Goal: Transaction & Acquisition: Obtain resource

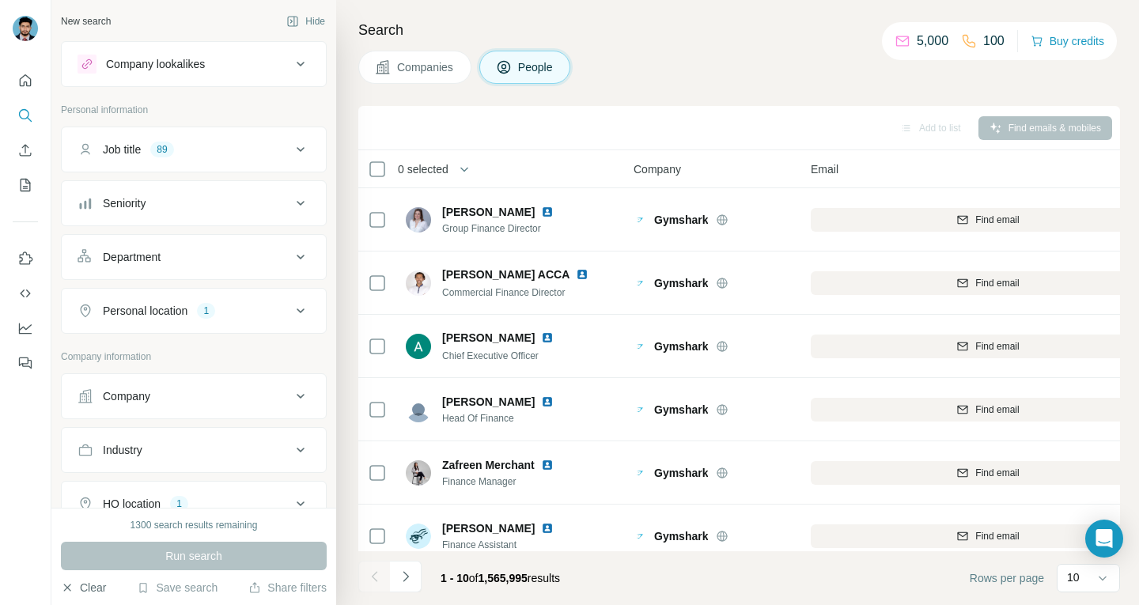
click at [88, 593] on button "Clear" at bounding box center [83, 588] width 45 height 16
click at [90, 587] on button "Clear" at bounding box center [83, 588] width 45 height 16
drag, startPoint x: 447, startPoint y: 89, endPoint x: 442, endPoint y: 74, distance: 15.0
click at [447, 89] on div "Search Companies People Add to list Find emails & mobiles 0 selected People Com…" at bounding box center [737, 302] width 803 height 605
click at [442, 73] on span "Companies" at bounding box center [426, 67] width 58 height 16
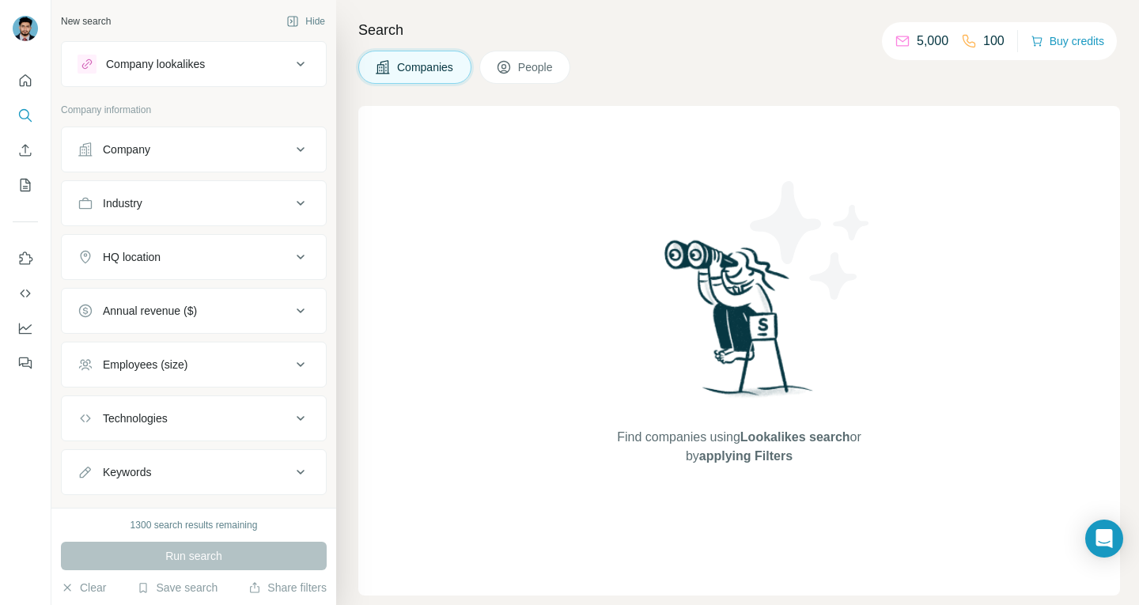
click at [276, 146] on div "Company" at bounding box center [185, 150] width 214 height 16
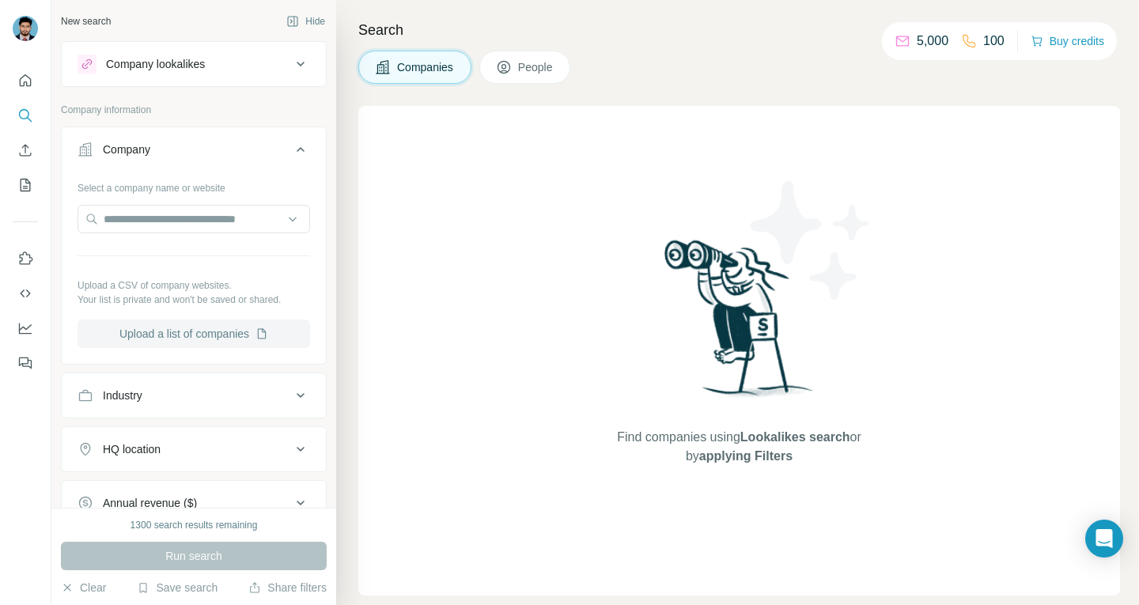
click at [179, 347] on button "Upload a list of companies" at bounding box center [194, 334] width 233 height 28
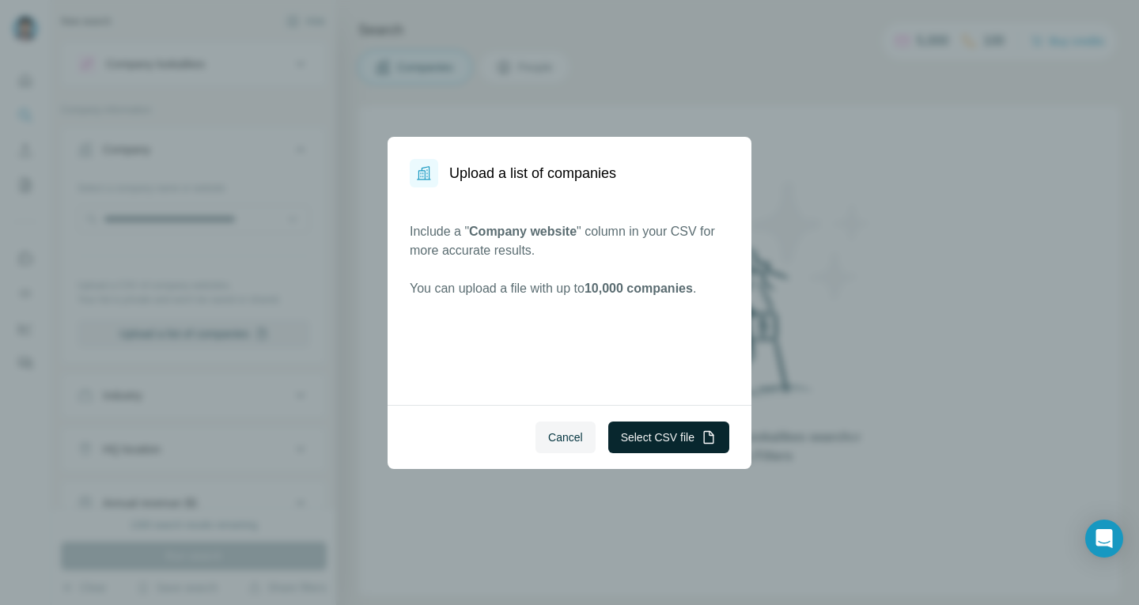
click at [646, 426] on button "Select CSV file" at bounding box center [668, 438] width 121 height 32
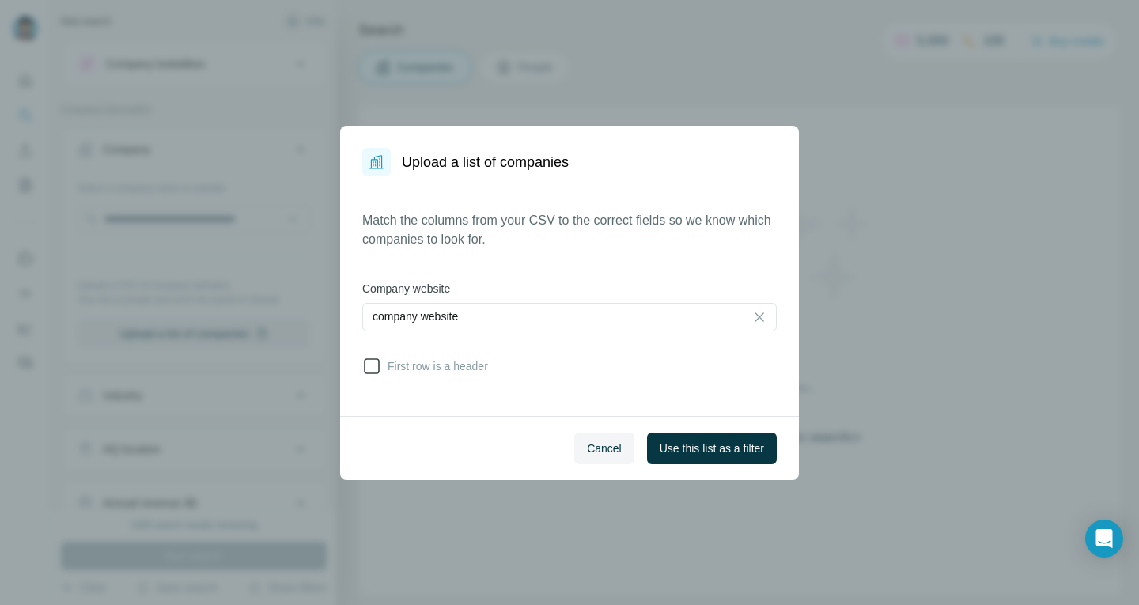
click at [447, 358] on span "First row is a header" at bounding box center [434, 366] width 107 height 16
click at [669, 447] on span "Use this list as a filter" at bounding box center [712, 449] width 104 height 16
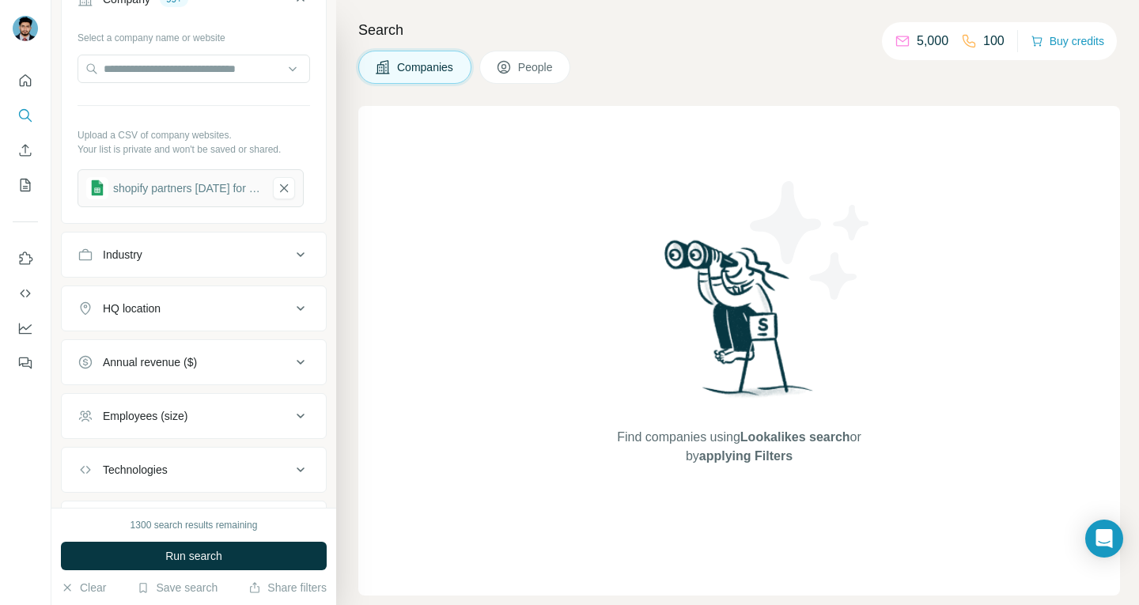
scroll to position [233, 0]
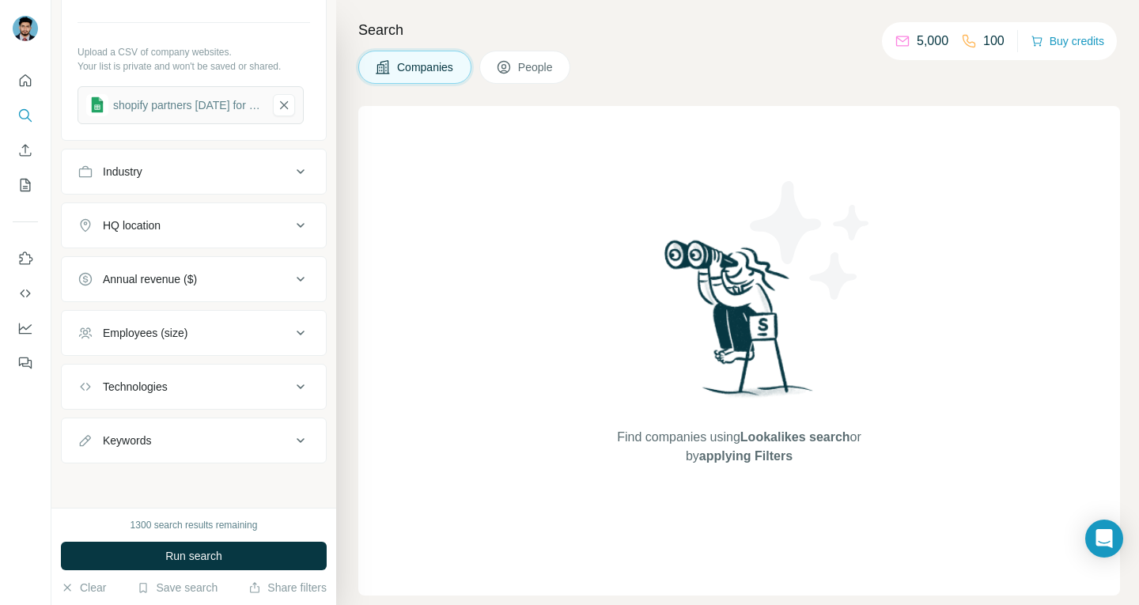
click at [197, 216] on button "HQ location" at bounding box center [194, 226] width 264 height 38
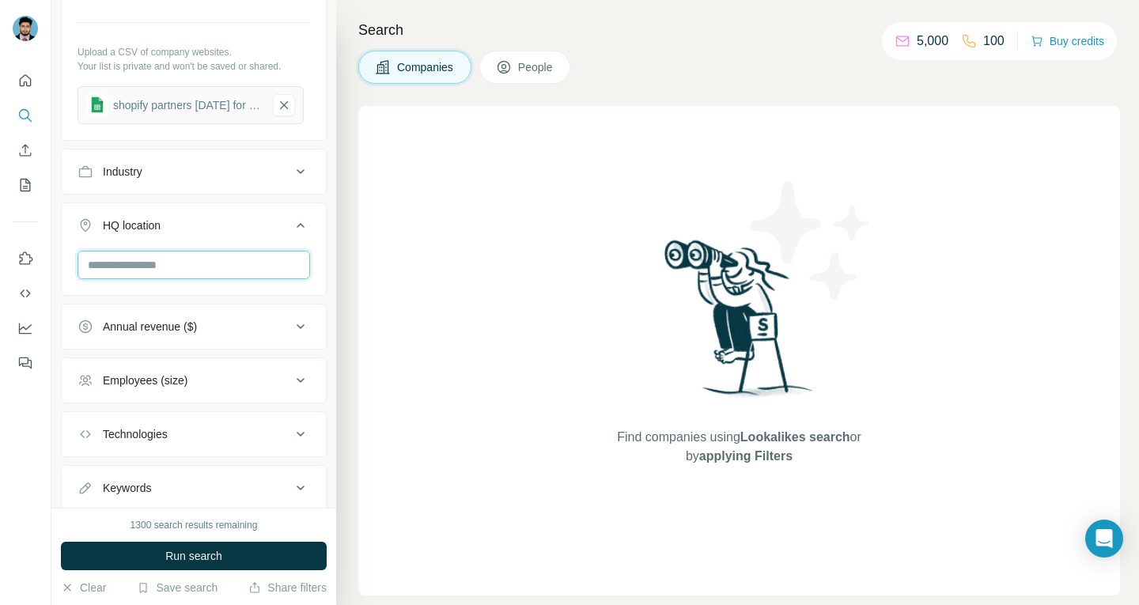
click at [165, 263] on input "text" at bounding box center [194, 265] width 233 height 28
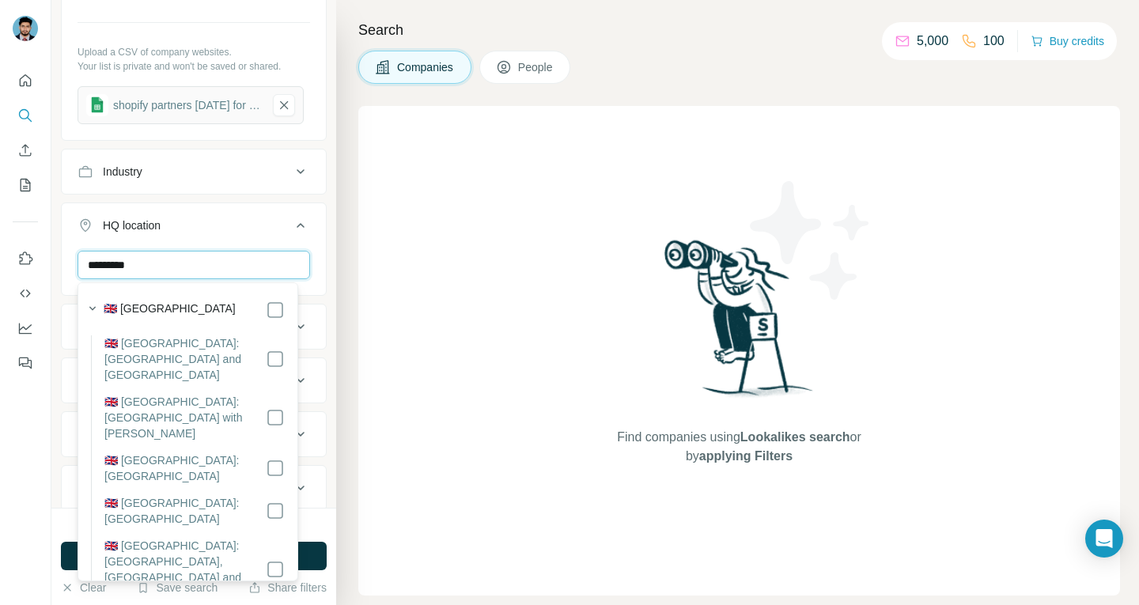
type input "*********"
click at [36, 387] on div at bounding box center [25, 302] width 51 height 605
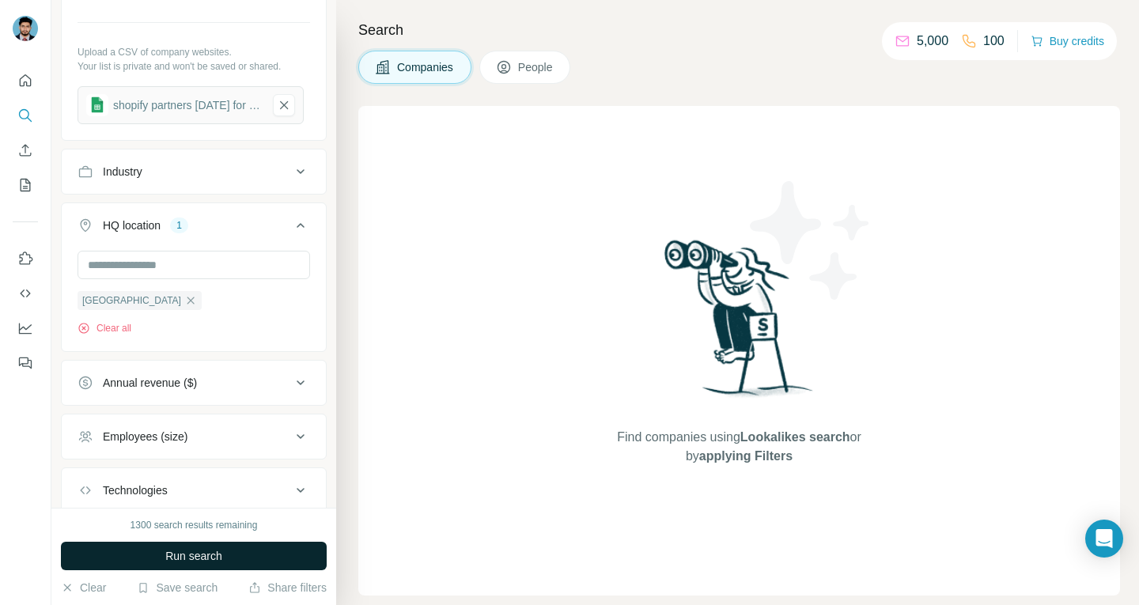
click at [213, 564] on button "Run search" at bounding box center [194, 556] width 266 height 28
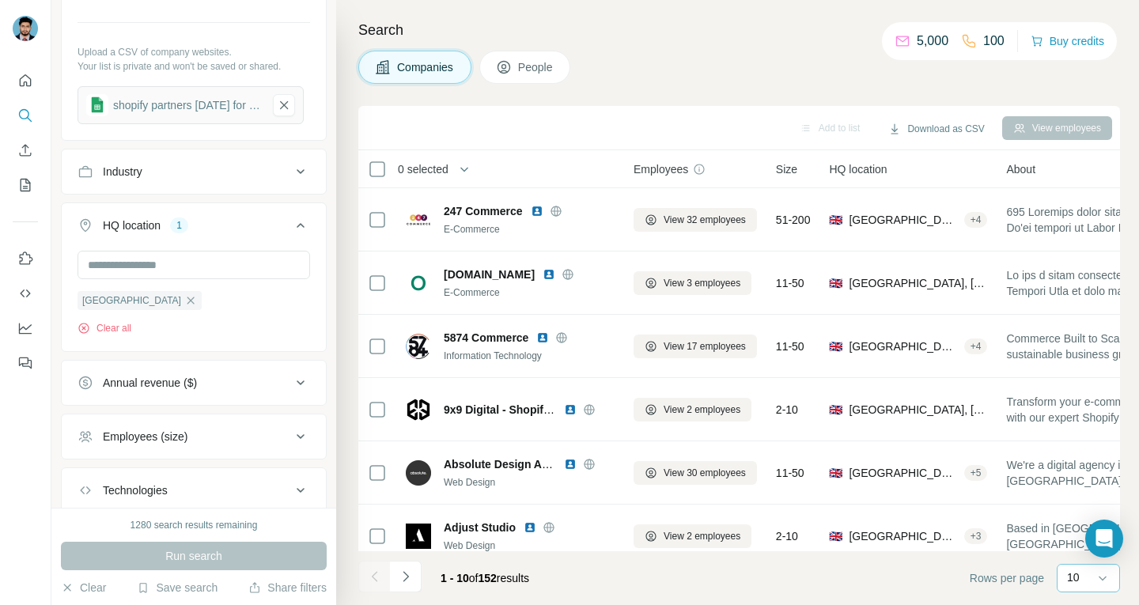
click at [1076, 585] on p "10" at bounding box center [1073, 578] width 13 height 16
click at [1079, 461] on p "60" at bounding box center [1077, 457] width 13 height 16
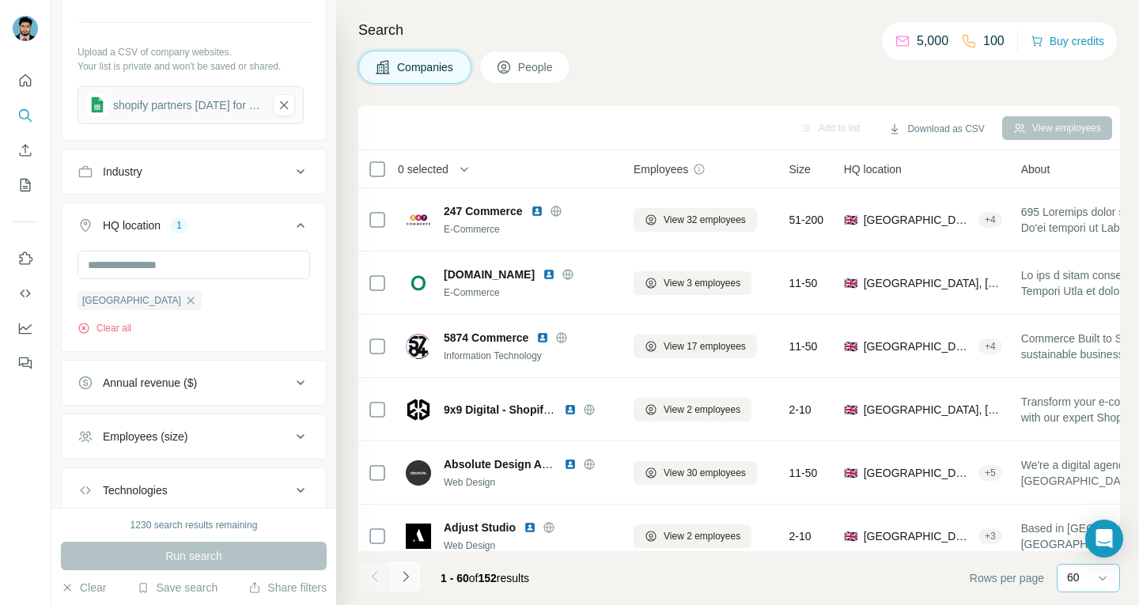
click at [404, 577] on icon "Navigate to next page" at bounding box center [406, 577] width 16 height 16
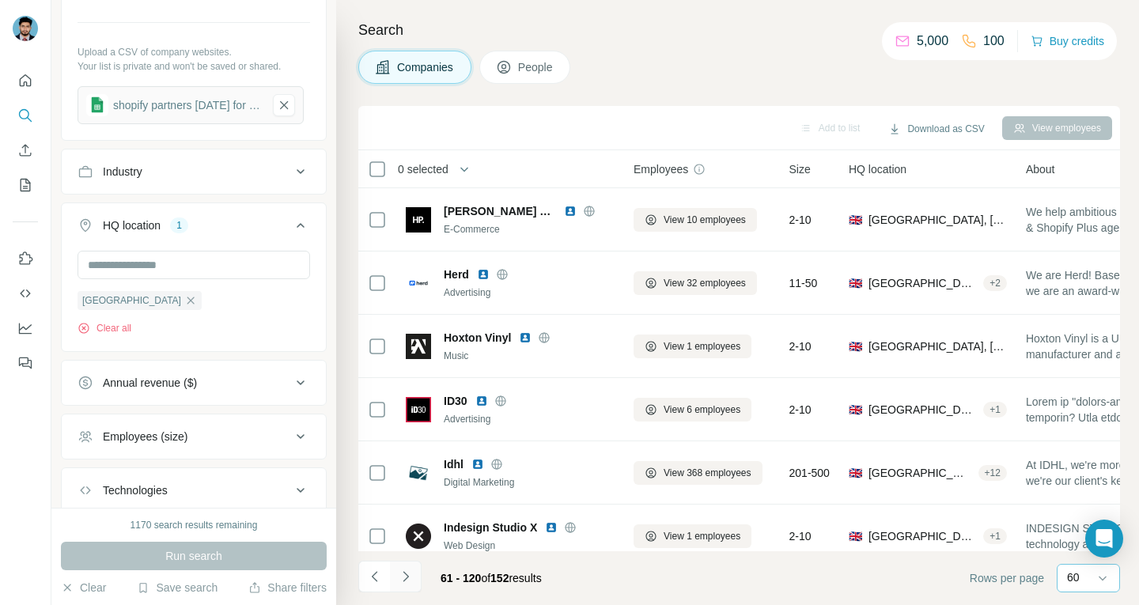
click at [404, 577] on icon "Navigate to next page" at bounding box center [406, 577] width 16 height 16
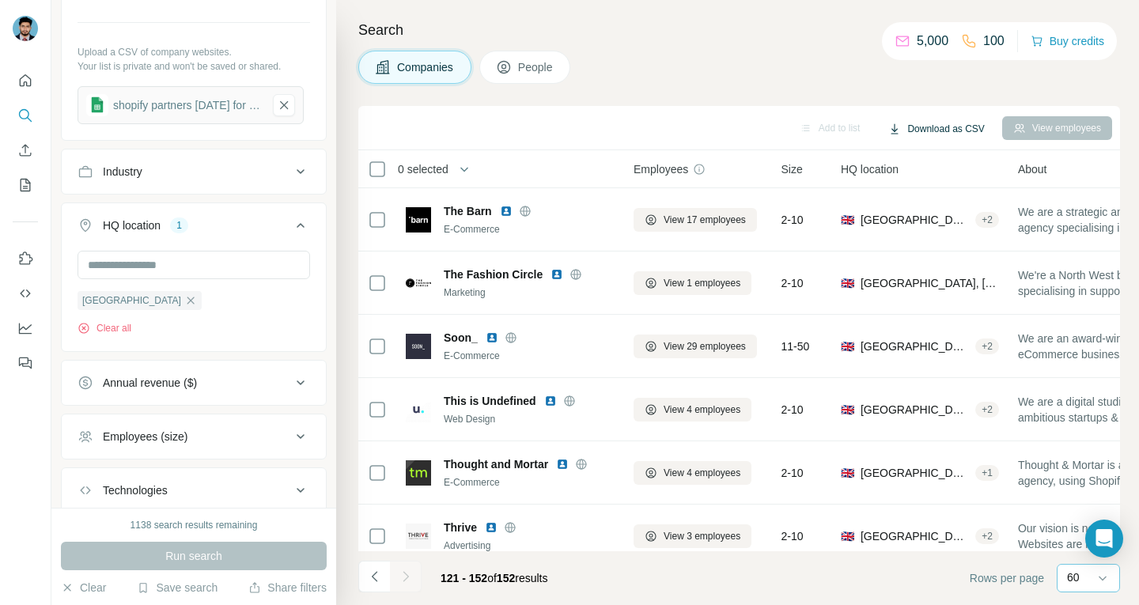
click at [932, 131] on button "Download as CSV" at bounding box center [936, 129] width 118 height 24
click at [932, 182] on div "All viewed companies (152)" at bounding box center [950, 190] width 154 height 28
